Goal: Information Seeking & Learning: Learn about a topic

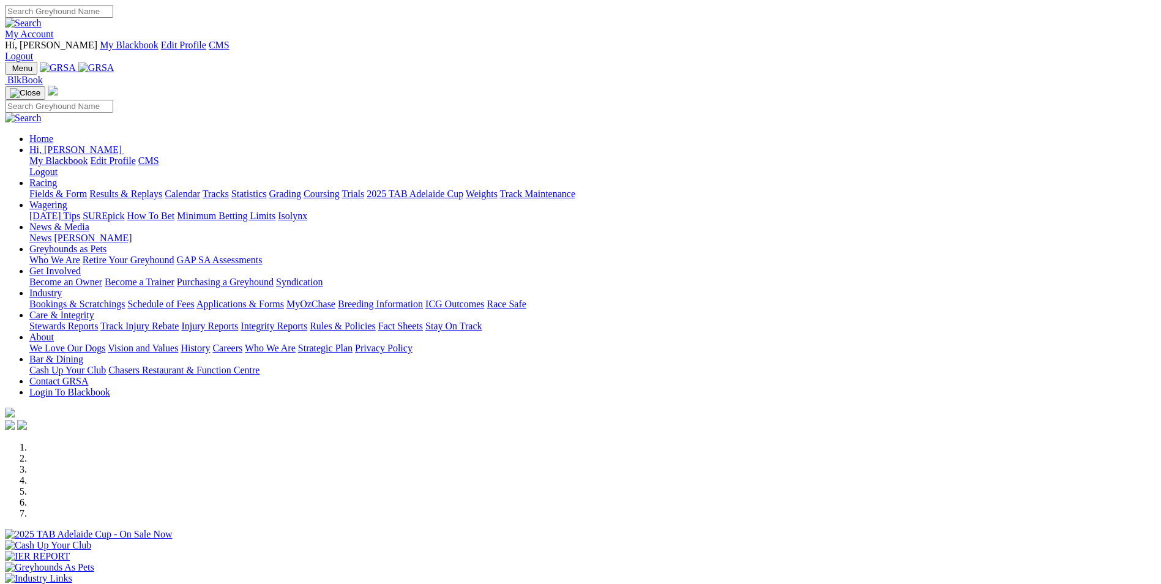
click at [54, 29] on link "My Account" at bounding box center [29, 34] width 49 height 10
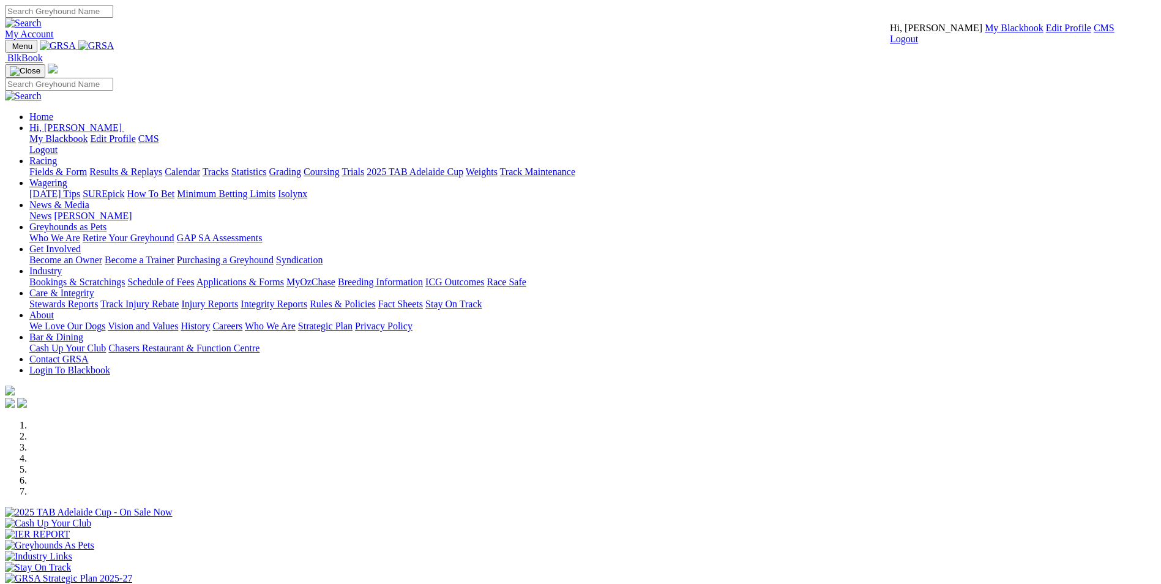
click at [769, 33] on link "CMS" at bounding box center [1104, 28] width 21 height 10
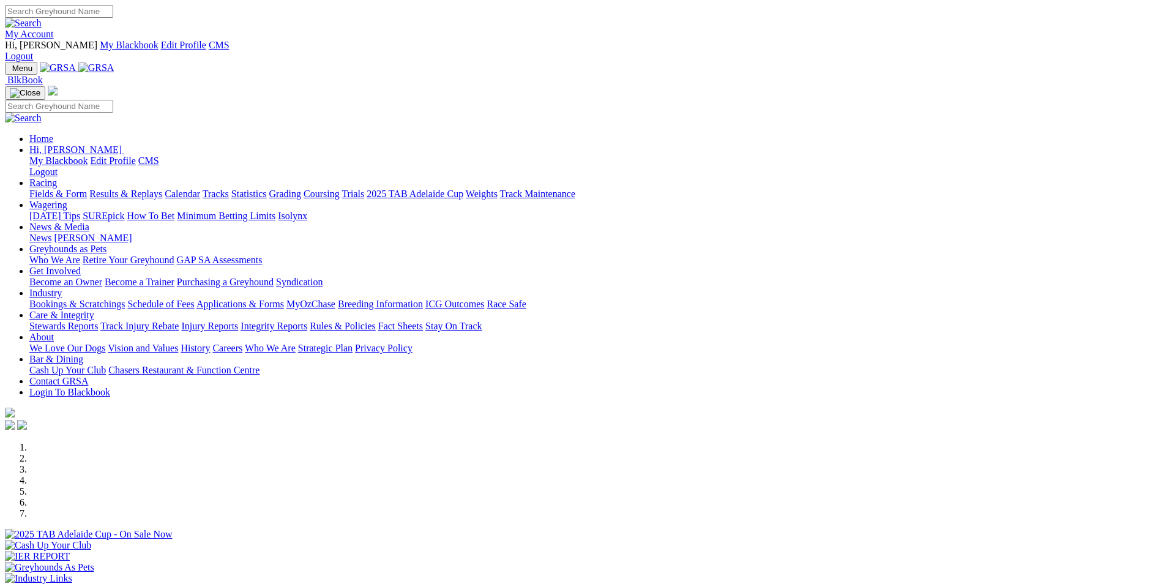
click at [67, 200] on link "Wagering" at bounding box center [48, 205] width 38 height 10
click at [124, 211] on link "SUREpick" at bounding box center [104, 216] width 42 height 10
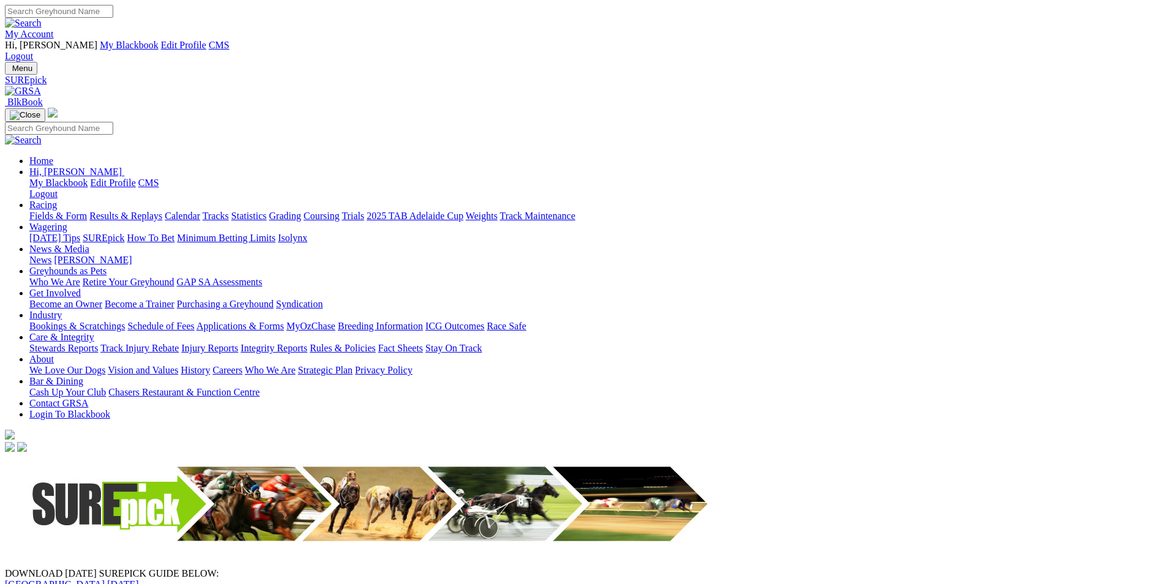
click at [139, 579] on link "Angle Park 21st August 2025" at bounding box center [72, 584] width 134 height 10
click at [54, 29] on link "My Account" at bounding box center [29, 34] width 49 height 10
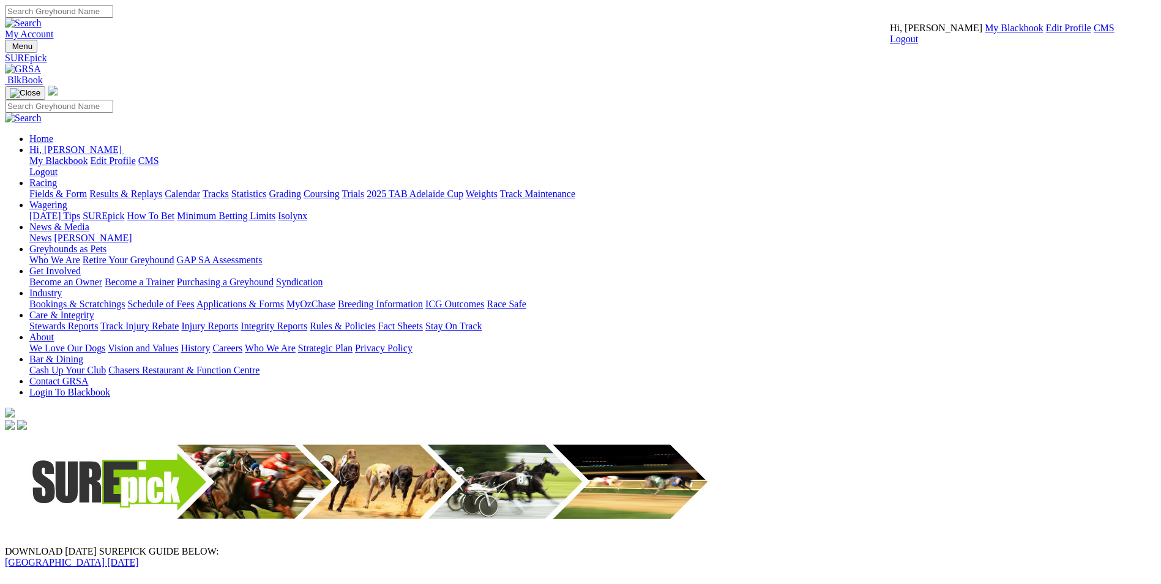
click at [1094, 33] on link "CMS" at bounding box center [1104, 28] width 21 height 10
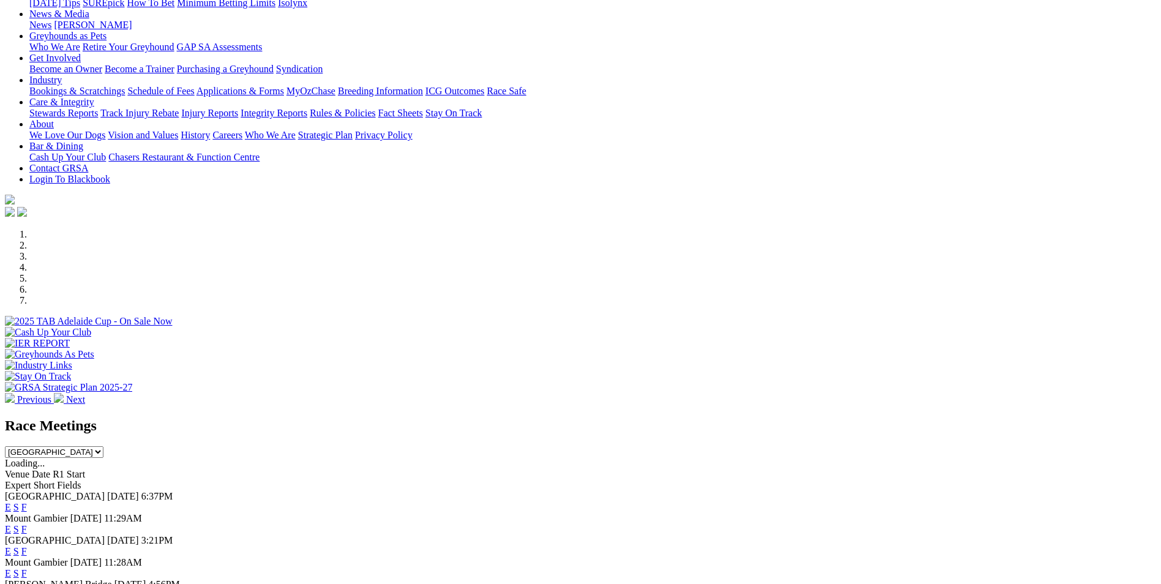
scroll to position [245, 0]
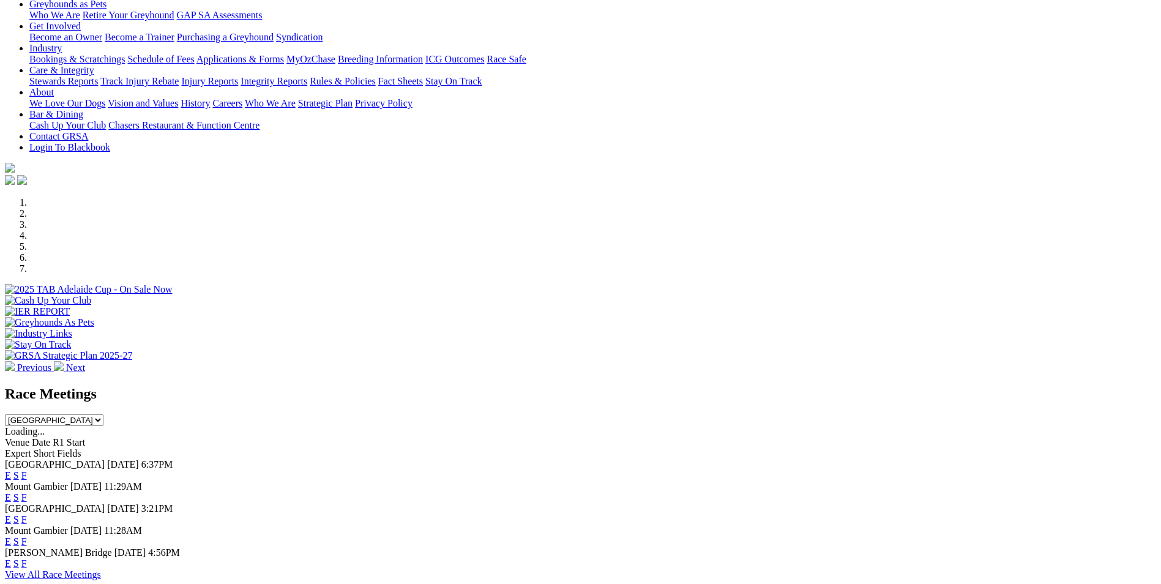
click at [11, 470] on link "E" at bounding box center [8, 475] width 6 height 10
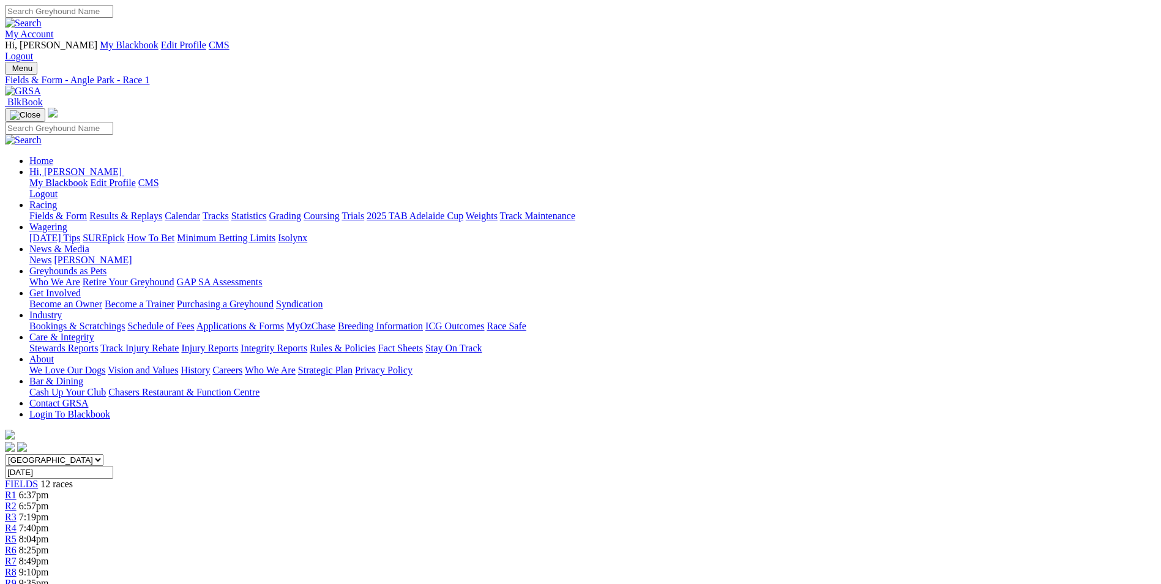
click at [41, 86] on img at bounding box center [23, 91] width 36 height 11
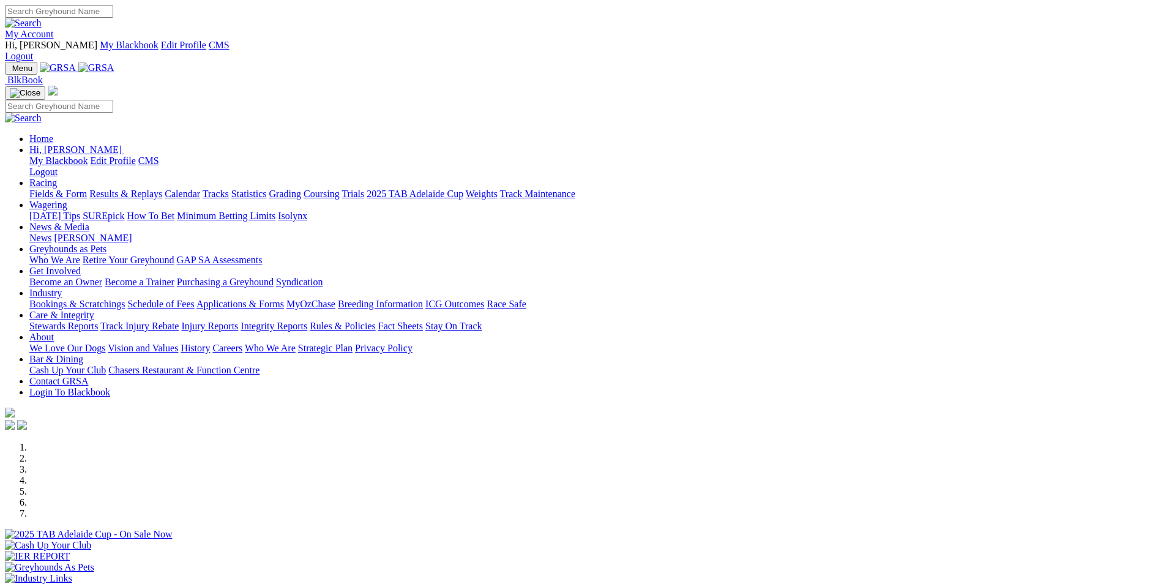
scroll to position [184, 0]
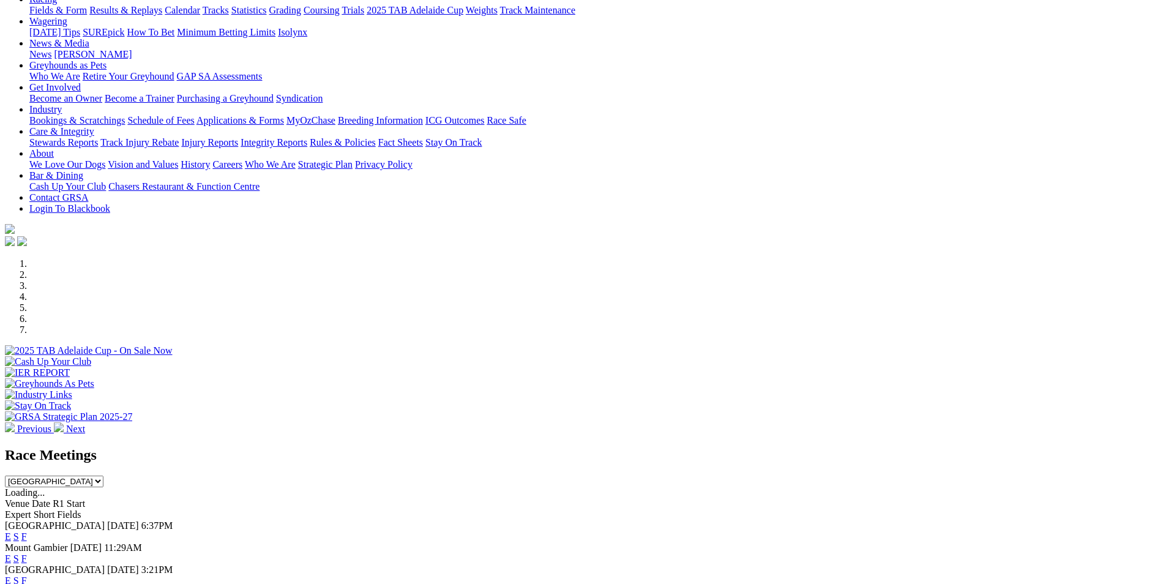
click at [11, 553] on link "E" at bounding box center [8, 558] width 6 height 10
